Goal: Transaction & Acquisition: Download file/media

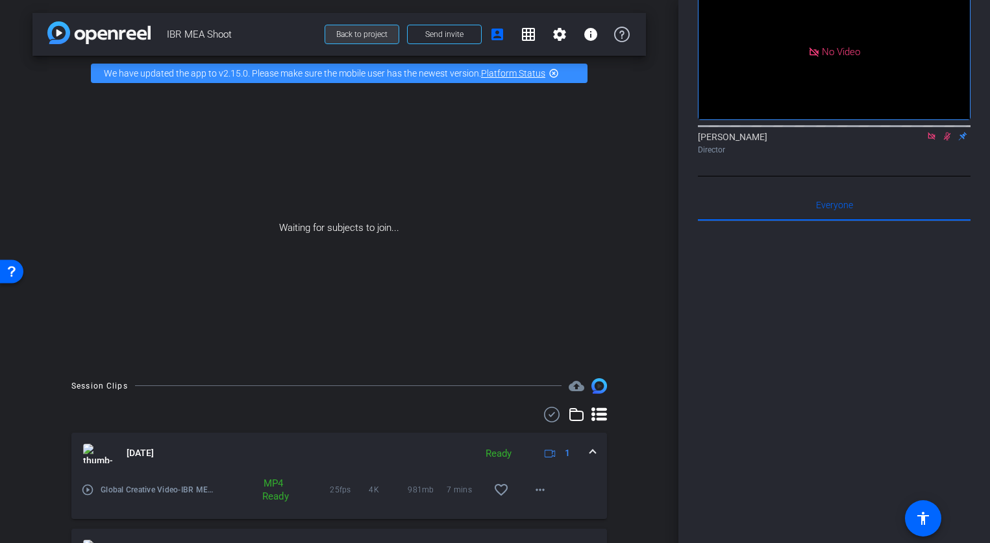
click at [369, 37] on span "Back to project" at bounding box center [361, 34] width 51 height 9
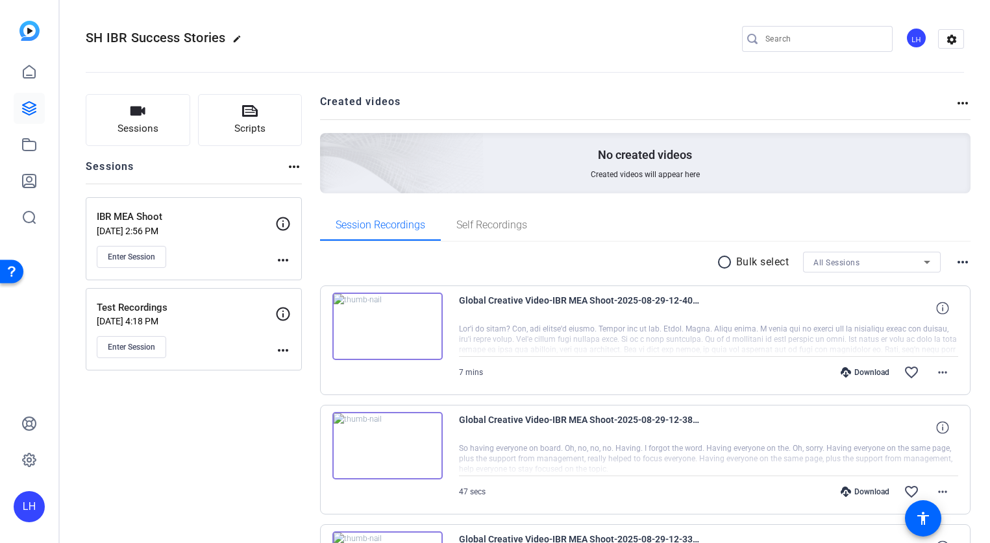
click at [27, 515] on div "LH" at bounding box center [29, 506] width 31 height 31
click at [157, 504] on span at bounding box center [155, 495] width 31 height 31
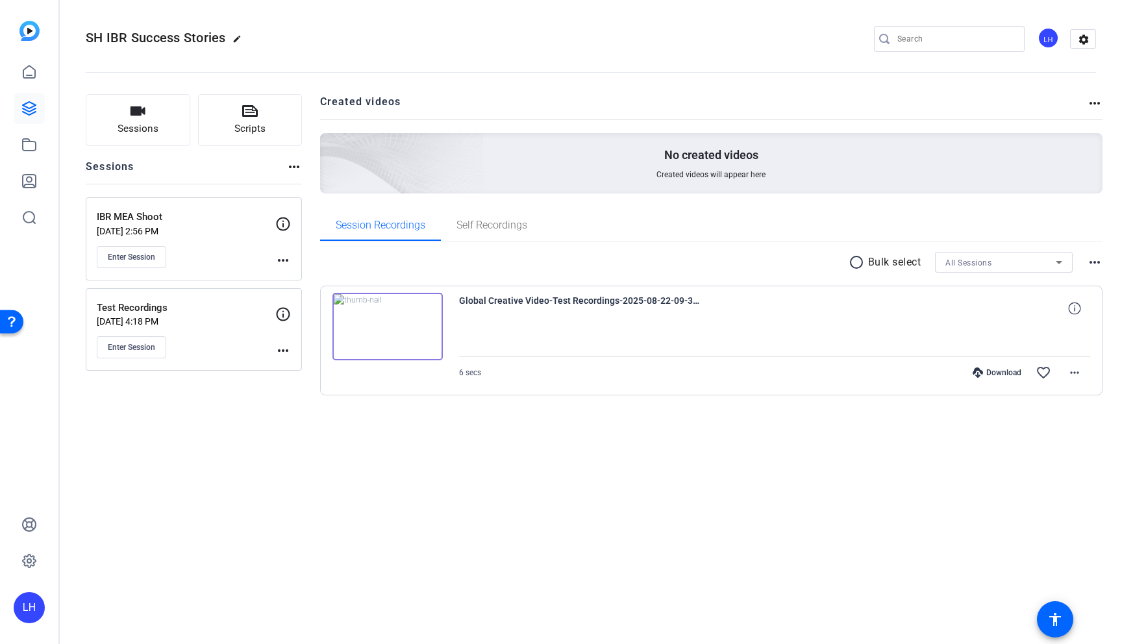
click at [214, 215] on p "IBR MEA Shoot" at bounding box center [186, 217] width 178 height 15
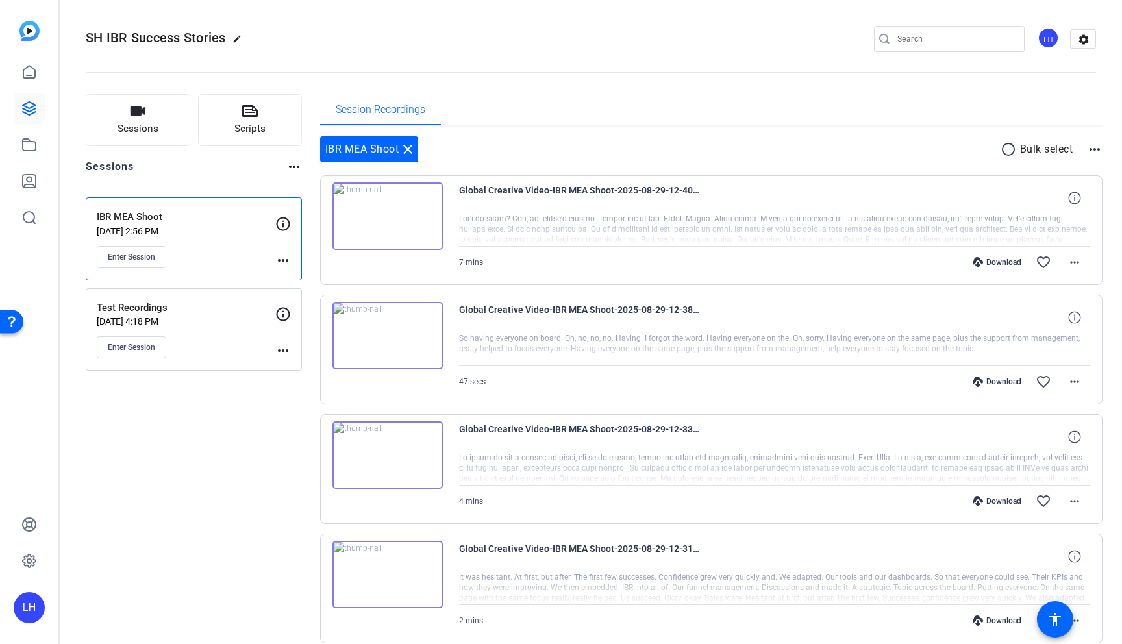
click at [1099, 151] on mat-icon "more_horiz" at bounding box center [1095, 149] width 16 height 16
click at [958, 143] on div at bounding box center [561, 322] width 1122 height 644
click at [1009, 150] on mat-icon "radio_button_unchecked" at bounding box center [1009, 149] width 19 height 16
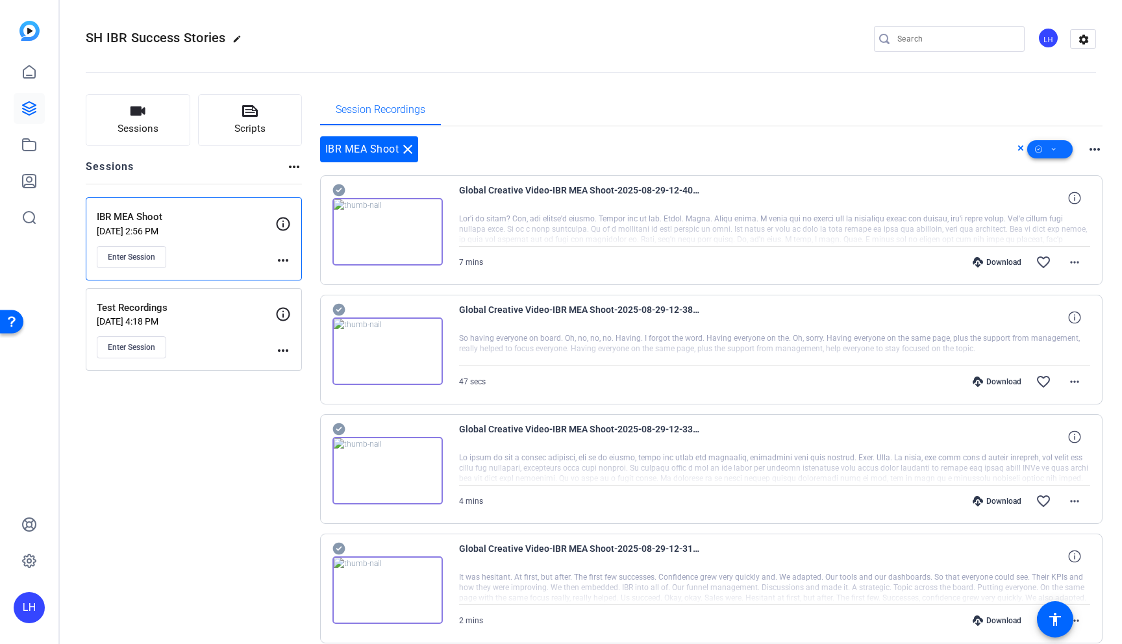
click at [1055, 149] on icon at bounding box center [1053, 149] width 6 height 16
click at [1080, 169] on span "Select All" at bounding box center [1071, 170] width 69 height 16
click at [642, 69] on div at bounding box center [561, 322] width 1122 height 644
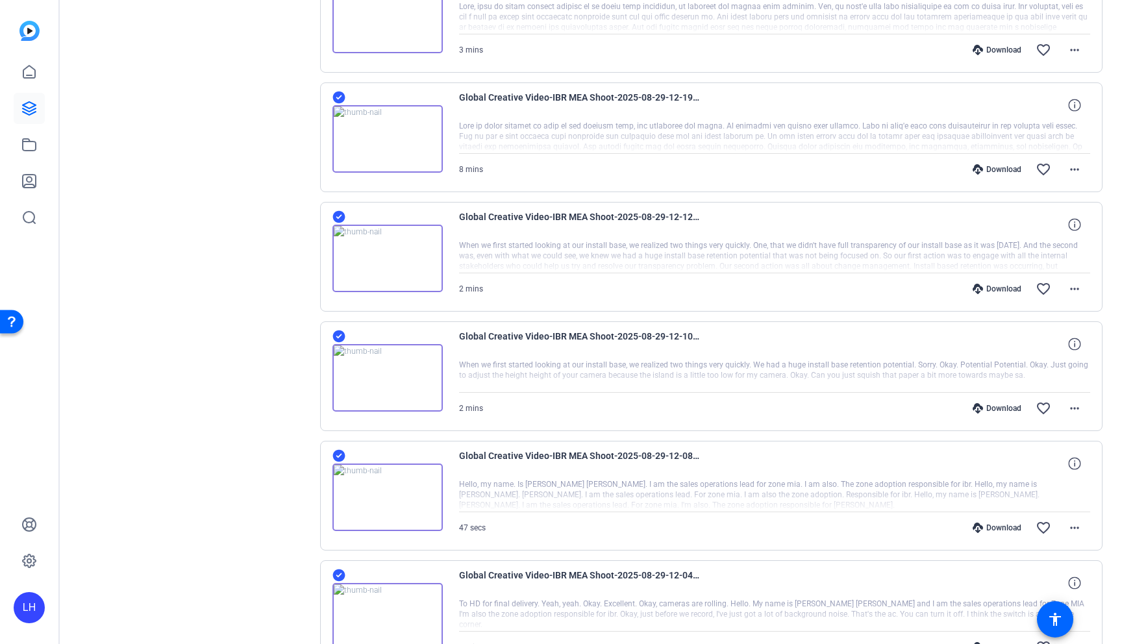
scroll to position [797, 0]
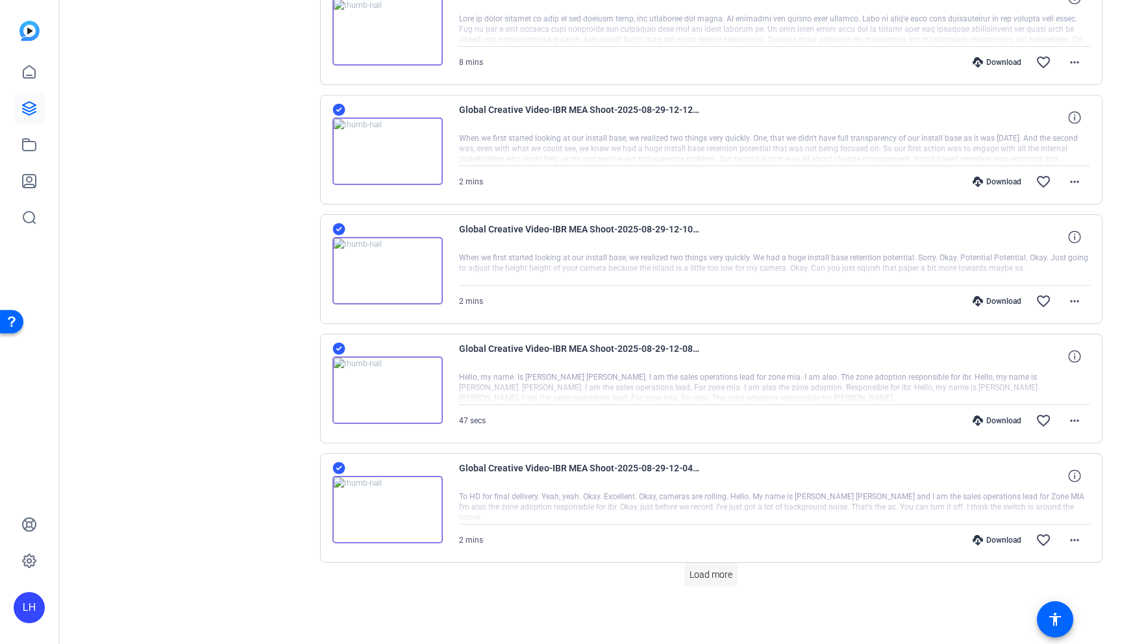
click at [719, 569] on span "Load more" at bounding box center [710, 575] width 43 height 14
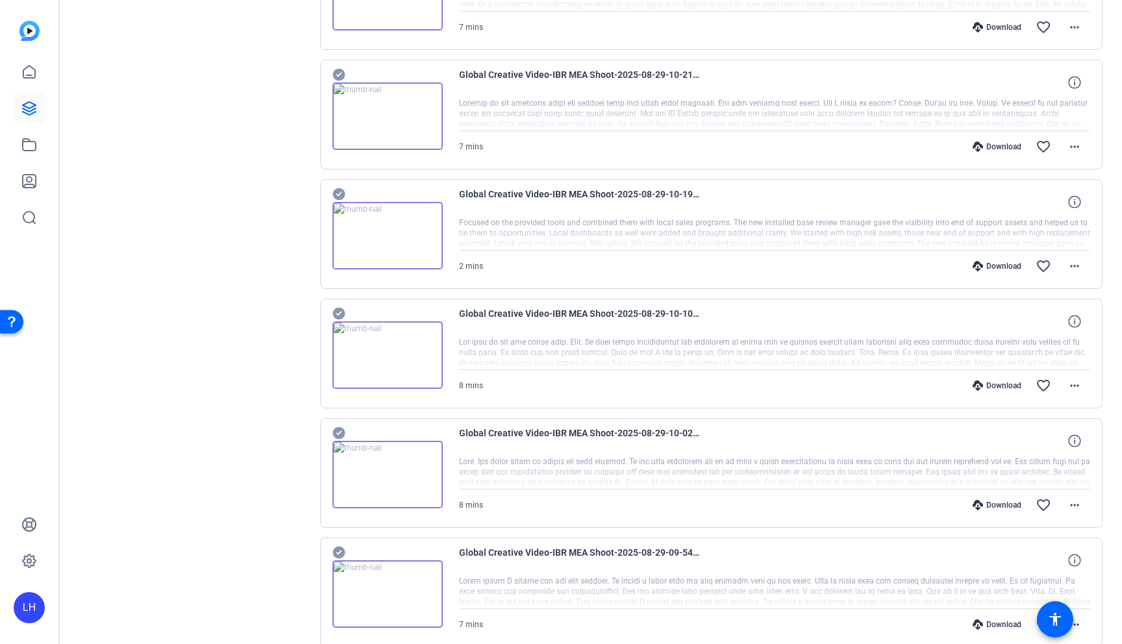
scroll to position [1991, 0]
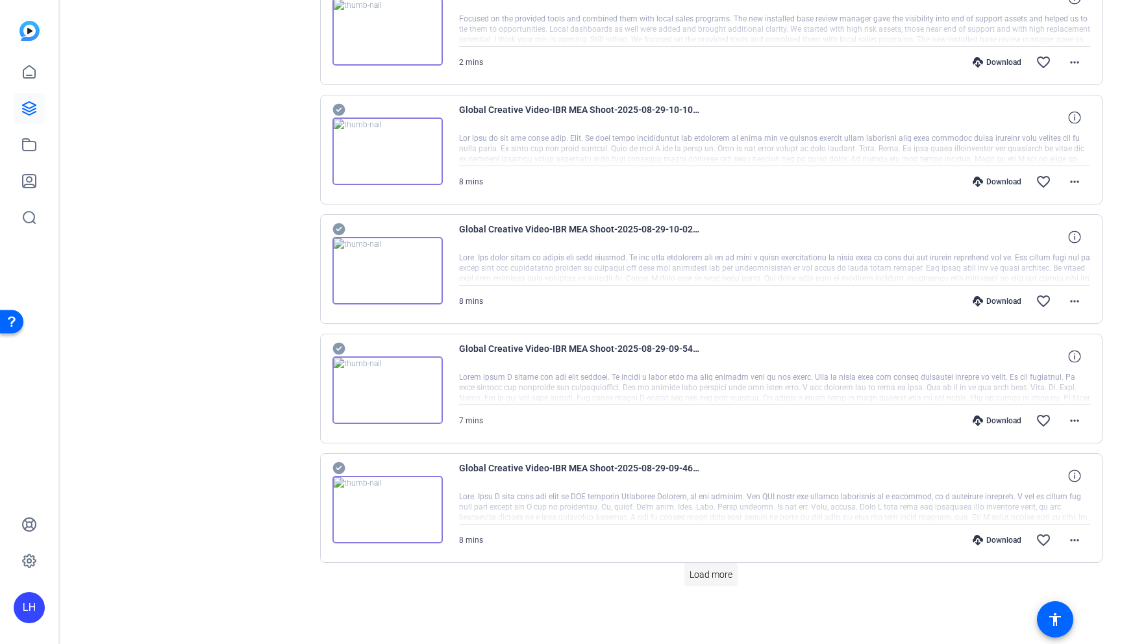
click at [715, 571] on span "Load more" at bounding box center [710, 575] width 43 height 14
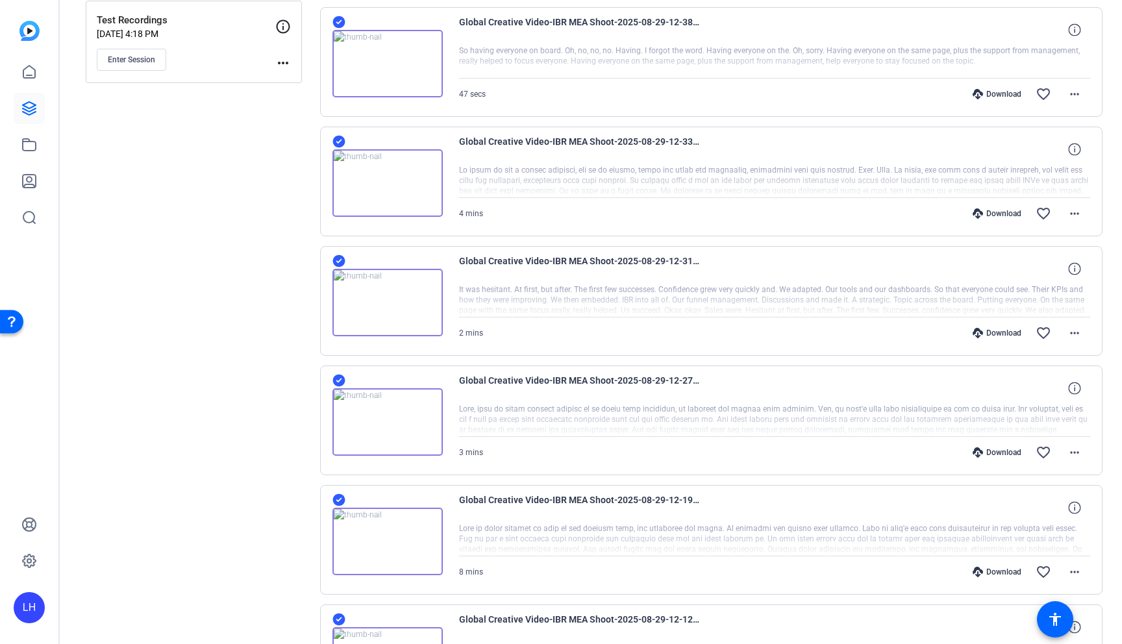
scroll to position [0, 0]
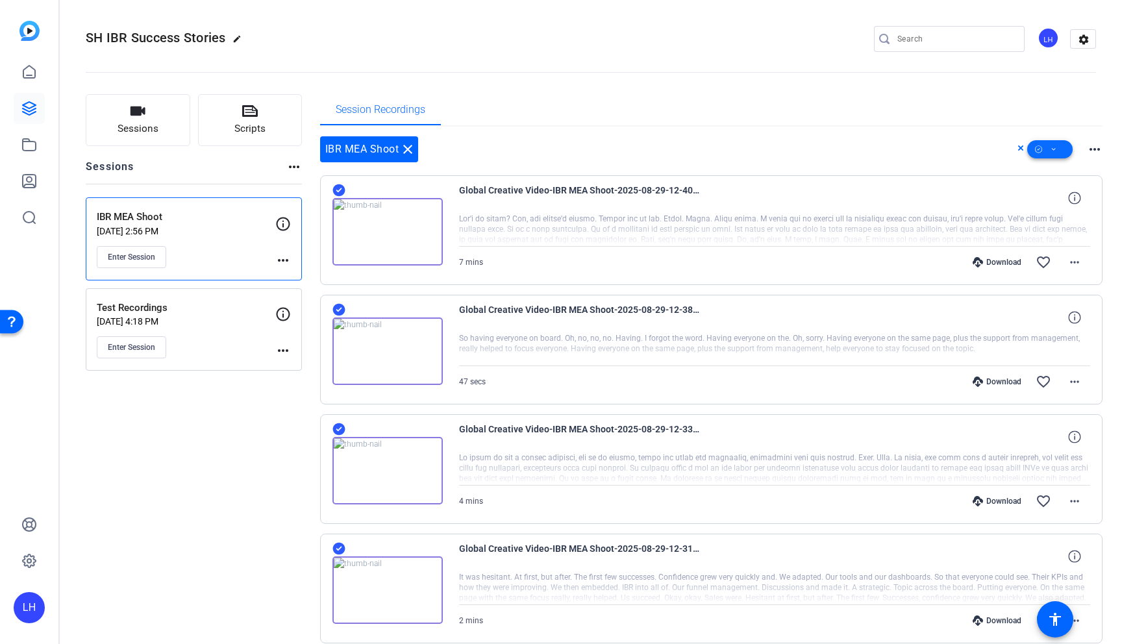
click at [1053, 148] on icon at bounding box center [1053, 149] width 6 height 16
click at [1075, 165] on span "Select All" at bounding box center [1071, 170] width 69 height 16
click at [863, 129] on div at bounding box center [561, 322] width 1122 height 644
click at [1097, 147] on mat-icon "more_horiz" at bounding box center [1095, 149] width 16 height 16
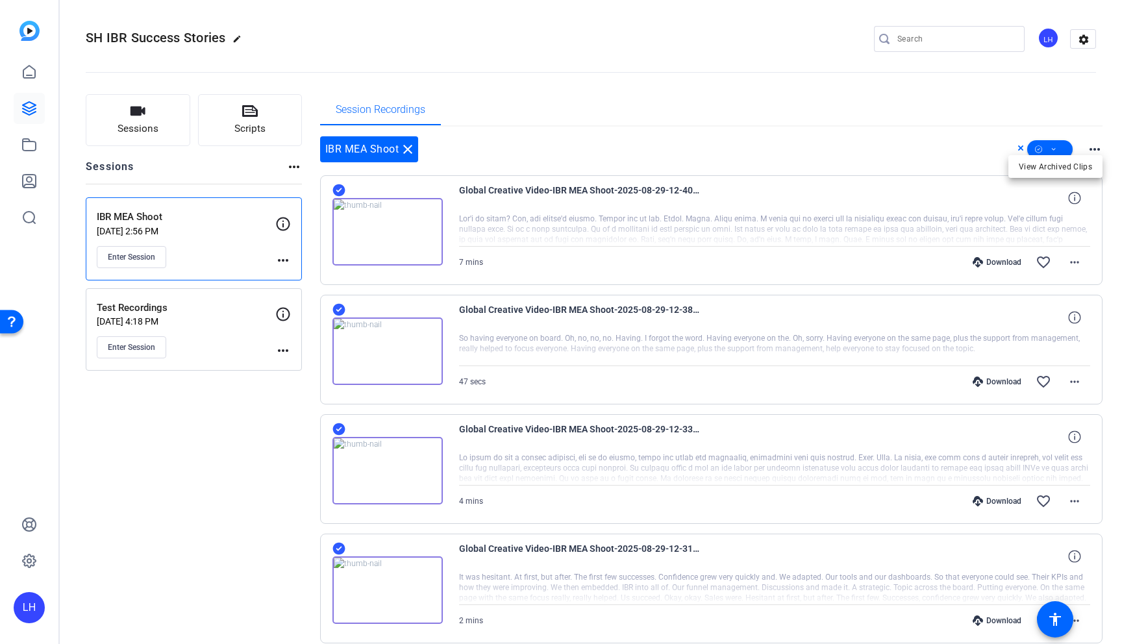
click at [1097, 147] on div at bounding box center [561, 322] width 1122 height 644
click at [1061, 145] on span at bounding box center [1049, 149] width 45 height 31
click at [1087, 197] on span "Download Original" at bounding box center [1071, 203] width 69 height 16
